Goal: Find specific page/section: Find specific page/section

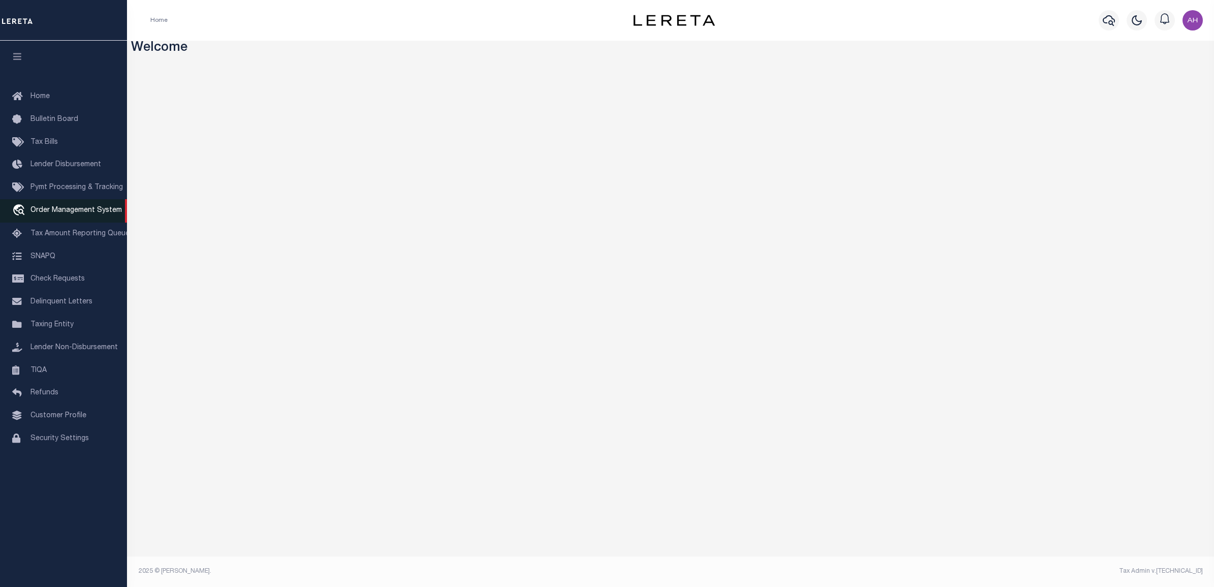
click at [110, 219] on link "travel_explore Order Management System" at bounding box center [63, 210] width 127 height 23
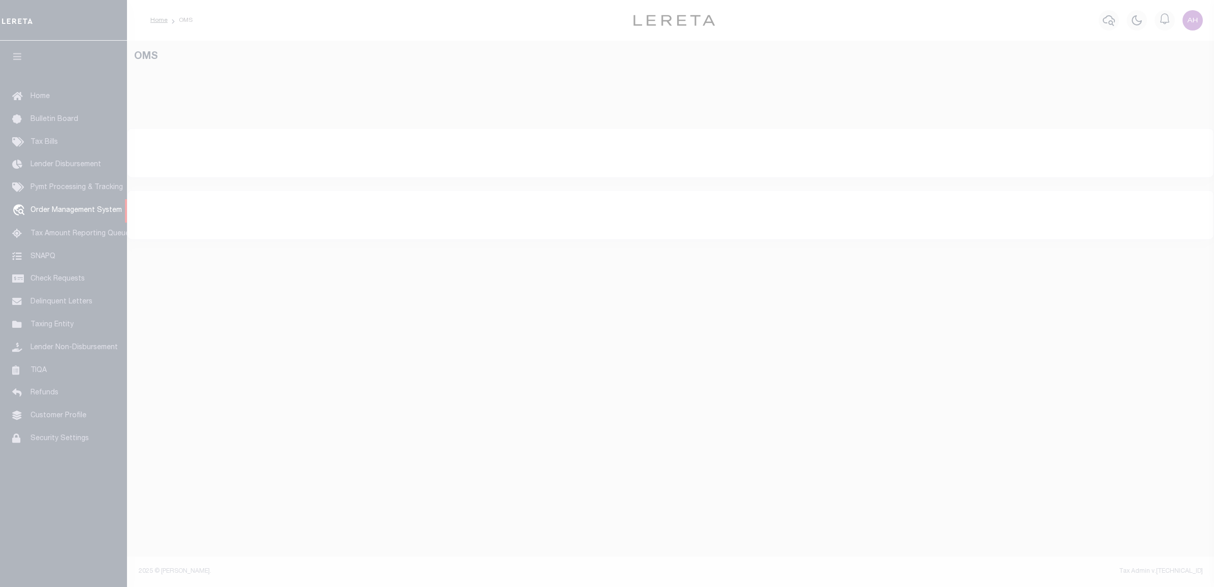
select select "200"
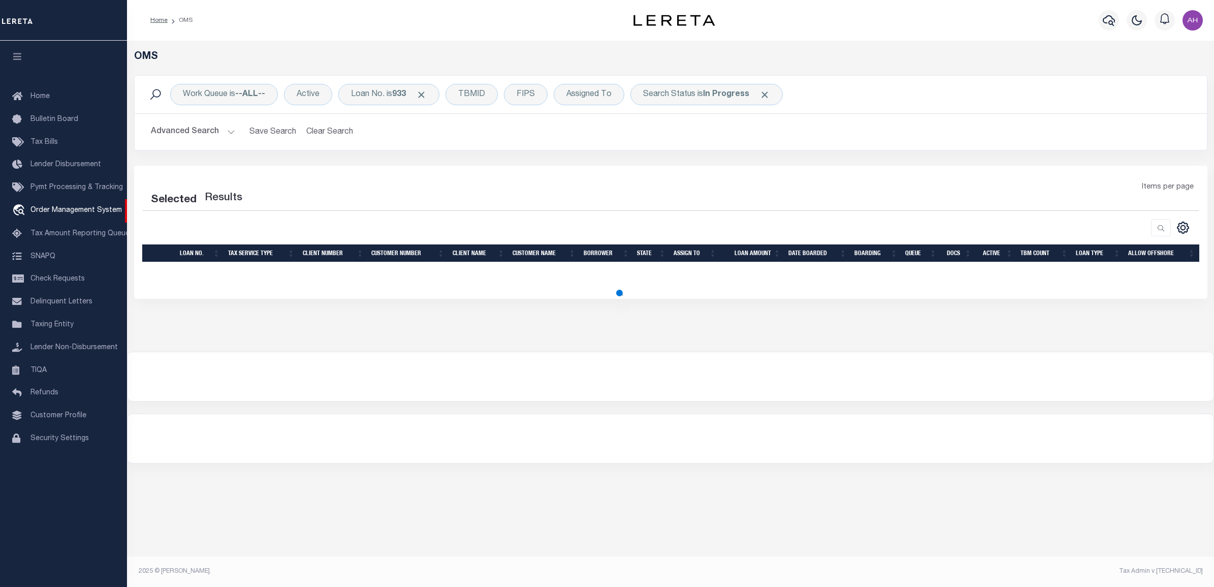
select select "200"
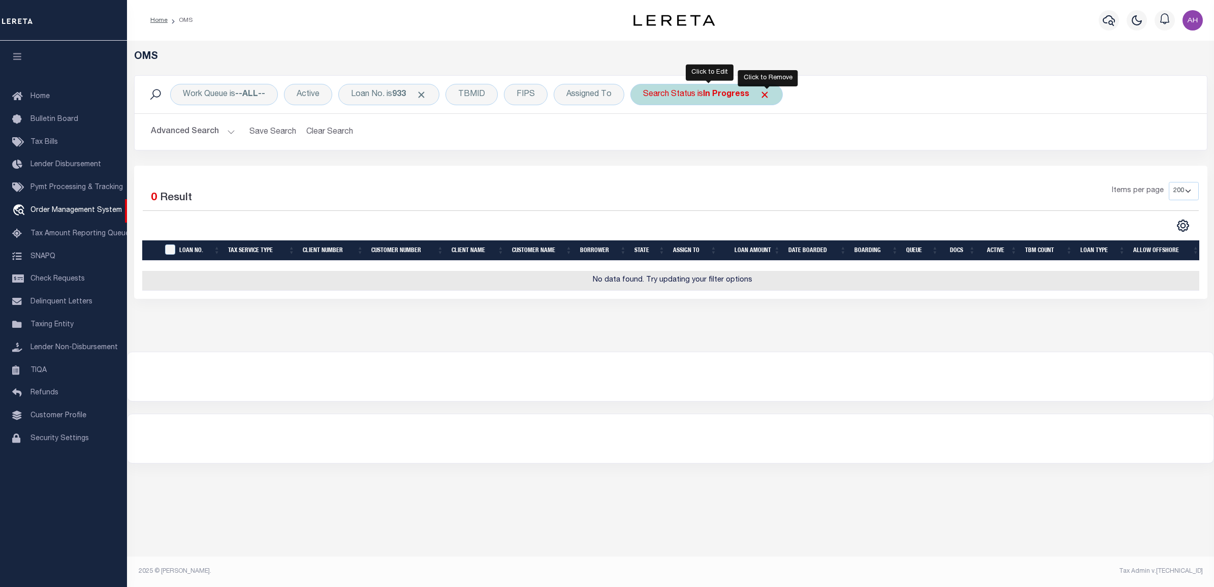
click at [767, 98] on span "Click to Remove" at bounding box center [764, 94] width 11 height 11
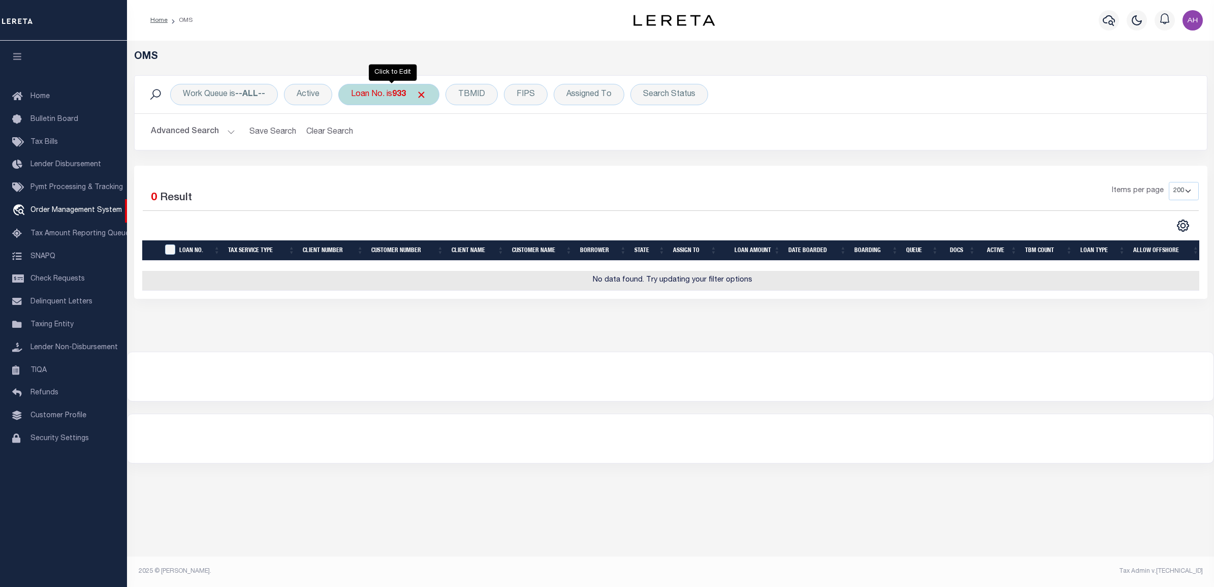
click at [389, 95] on div "Loan No. is 933" at bounding box center [388, 94] width 101 height 21
click at [385, 143] on input "933" at bounding box center [426, 144] width 149 height 19
click at [401, 120] on select "Is Contains" at bounding box center [426, 116] width 149 height 19
select select "c"
click at [353, 107] on select "Is Contains" at bounding box center [426, 116] width 149 height 19
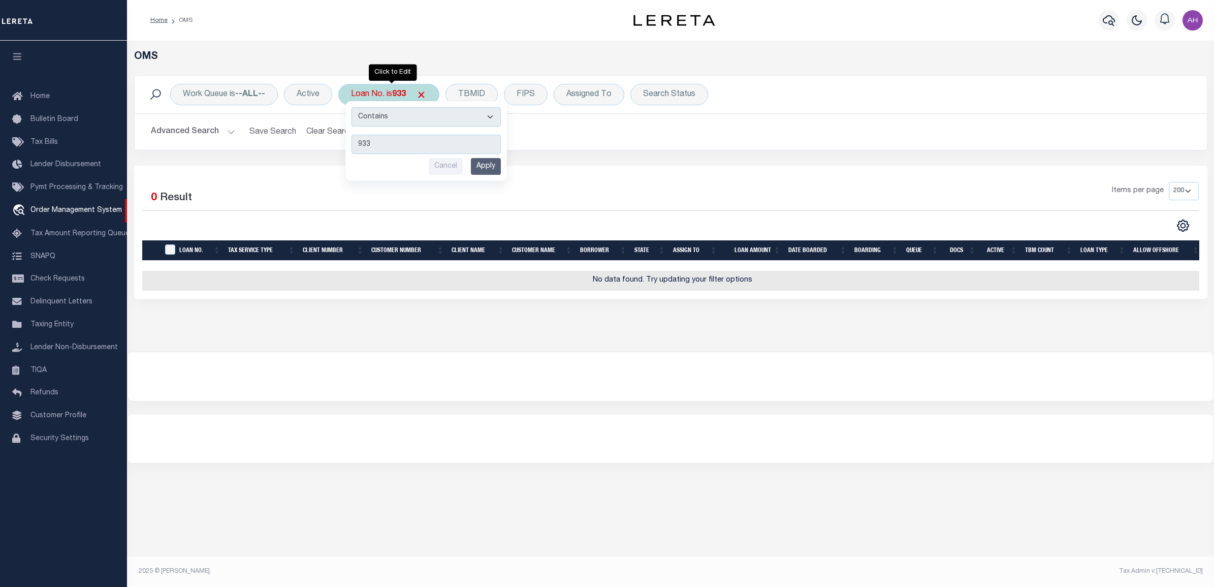
click at [486, 166] on input "Apply" at bounding box center [486, 166] width 30 height 17
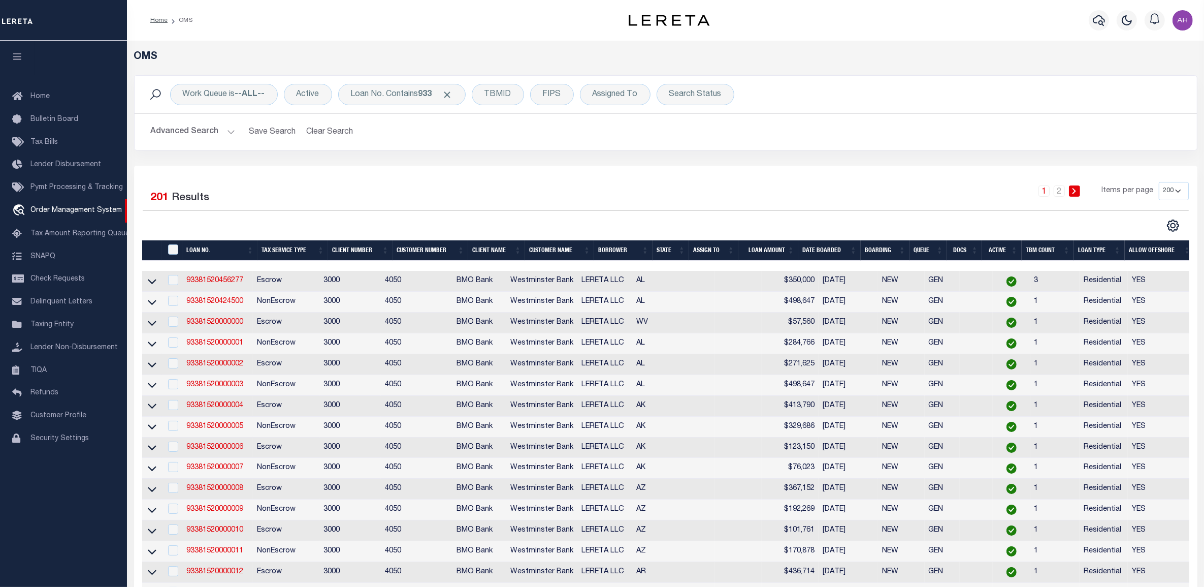
click at [212, 139] on button "Advanced Search" at bounding box center [193, 132] width 84 height 20
